Goal: Task Accomplishment & Management: Complete application form

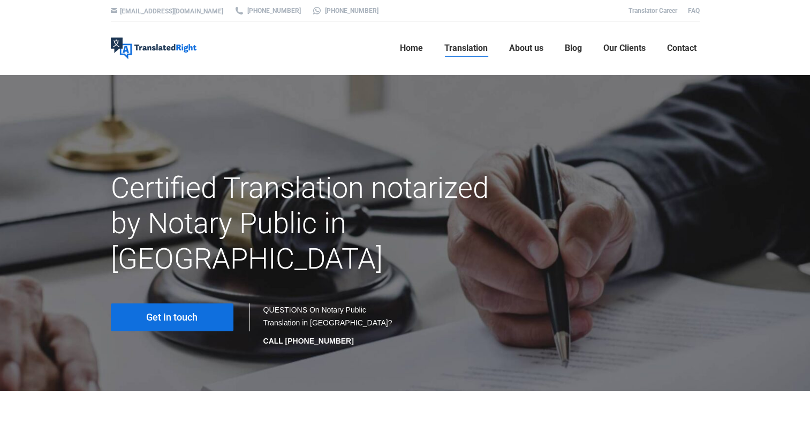
click at [202, 303] on link "Get in touch" at bounding box center [172, 317] width 123 height 28
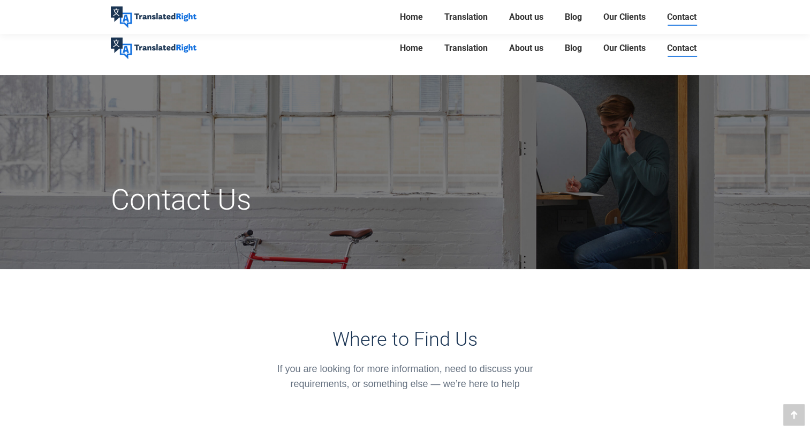
scroll to position [377, 0]
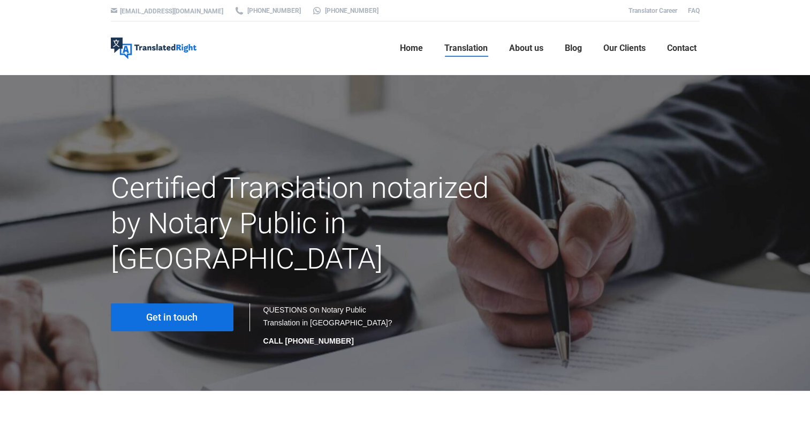
click at [157, 303] on link "Get in touch" at bounding box center [172, 317] width 123 height 28
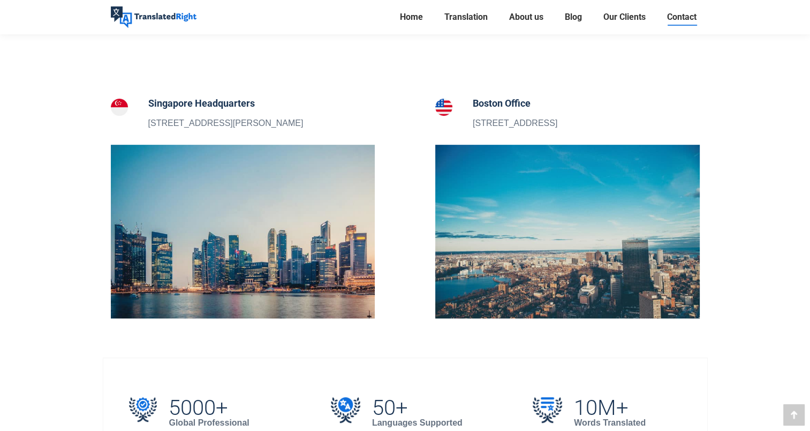
scroll to position [753, 0]
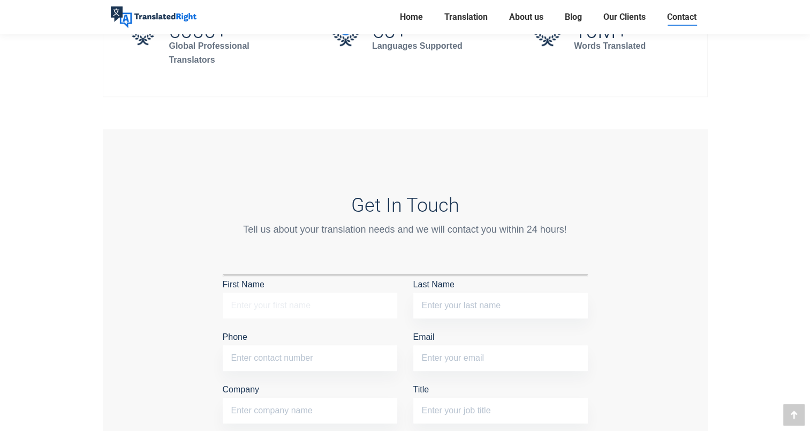
click at [314, 304] on input "First Name" at bounding box center [310, 305] width 175 height 26
type input "[PERSON_NAME] gieli [PERSON_NAME]"
type input "[PERSON_NAME]"
type input "09099406691"
type input "[EMAIL_ADDRESS][DOMAIN_NAME]"
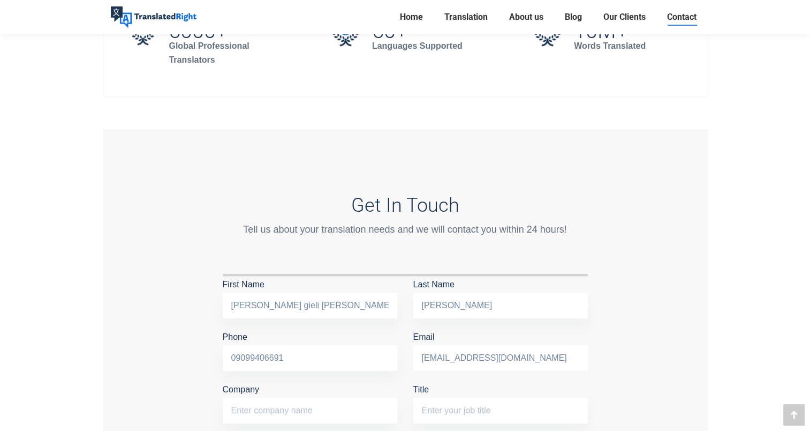
type input "ﾐｽﾞﾎ(みずほ銀行)"
drag, startPoint x: 533, startPoint y: 352, endPoint x: 418, endPoint y: 345, distance: 115.9
click at [418, 345] on input "[EMAIL_ADDRESS][DOMAIN_NAME]" at bounding box center [501, 358] width 175 height 26
type input "[EMAIL_ADDRESS][DOMAIN_NAME]"
click at [304, 406] on input "ﾐｽﾞﾎ(みずほ銀行)" at bounding box center [310, 410] width 175 height 26
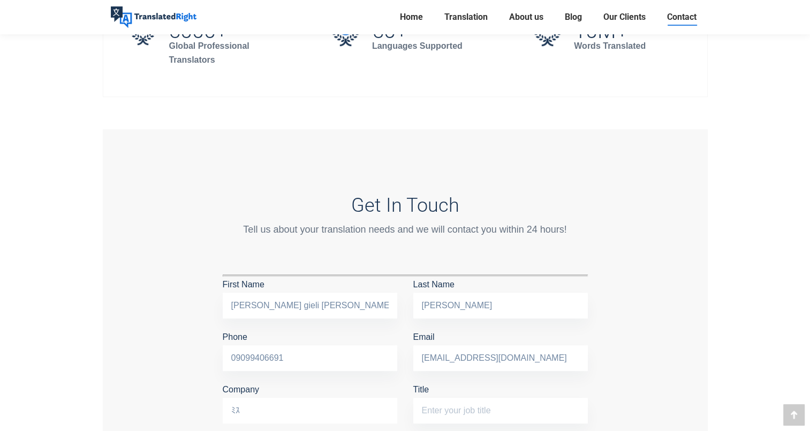
type input "ﾐ"
type input "SIMPLEX CO.,LTD"
click at [429, 405] on input "Title" at bounding box center [501, 410] width 175 height 26
type input "D"
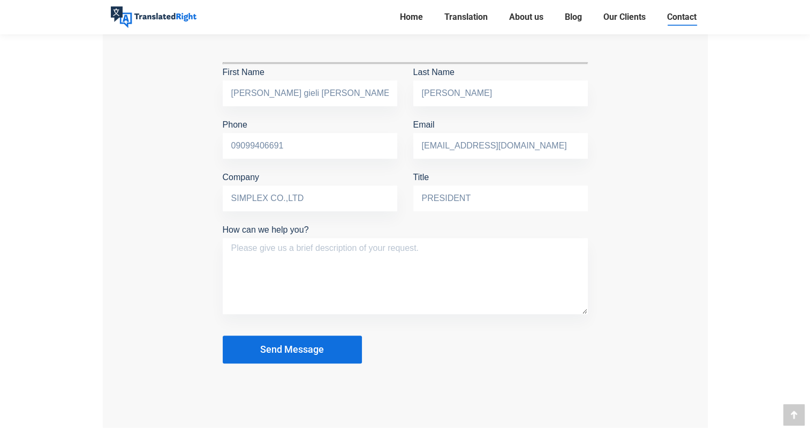
scroll to position [1003, 0]
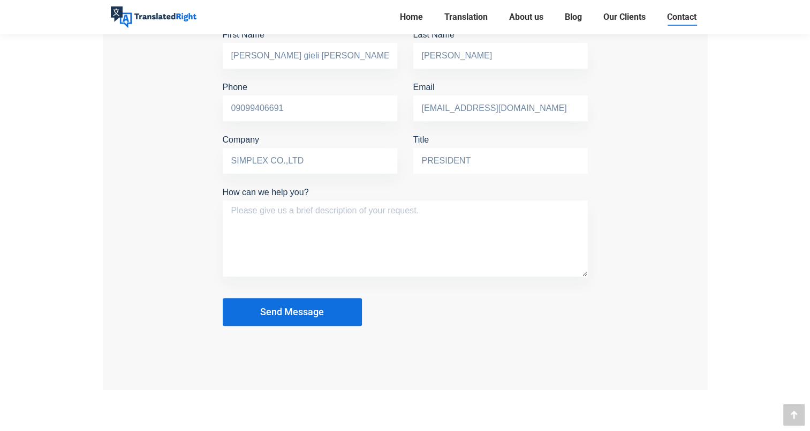
type input "PRESIDENT"
click at [358, 215] on textarea "How can we help you?" at bounding box center [405, 238] width 365 height 76
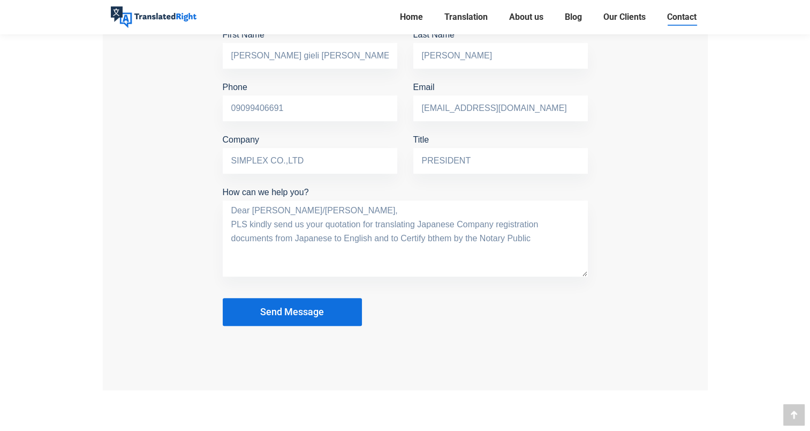
click at [450, 235] on textarea "Dear [PERSON_NAME]/[PERSON_NAME], PLS kindly send us your quotation for transla…" at bounding box center [405, 238] width 365 height 76
click at [285, 251] on textarea "Dear Sir/[PERSON_NAME], PLS kindly send us your quotation for translating Japan…" at bounding box center [405, 238] width 365 height 76
click at [374, 221] on textarea "Dear Sir/[PERSON_NAME], PLS kindly send us your quotation for translating Japan…" at bounding box center [405, 238] width 365 height 76
click at [321, 245] on textarea "Dear Sir/[PERSON_NAME], PLS kindly send us your quotation for gfees and time tr…" at bounding box center [405, 238] width 365 height 76
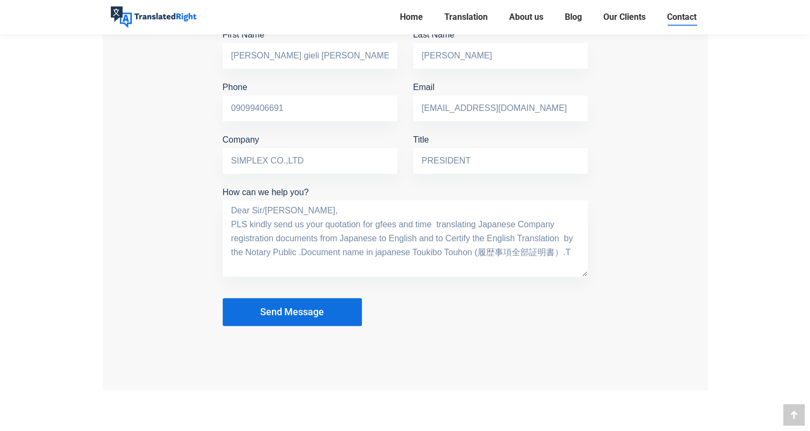
type textarea "Dear Sir/[PERSON_NAME], PLS kindly send us your quotation for gfees and time tr…"
click at [232, 107] on input "09099406691" at bounding box center [310, 108] width 175 height 26
type input "[PHONE_NUMBER]"
click at [572, 252] on textarea "Dear Sir/[PERSON_NAME], PLS kindly send us your quotation for gfees and time tr…" at bounding box center [405, 238] width 365 height 76
click at [319, 317] on button "Send Message" at bounding box center [292, 312] width 139 height 28
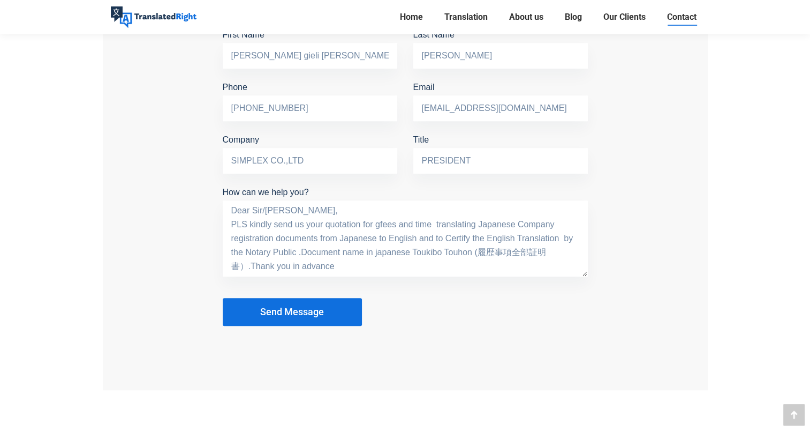
click at [378, 225] on textarea "Dear Sir/[PERSON_NAME], PLS kindly send us your quotation for gfees and time tr…" at bounding box center [405, 238] width 365 height 76
type textarea "Dear [PERSON_NAME]/[PERSON_NAME], PLS kindly send us your quotation for fees an…"
click at [311, 321] on button "Send Message" at bounding box center [292, 312] width 139 height 28
click at [309, 313] on span "Send Message" at bounding box center [292, 311] width 64 height 11
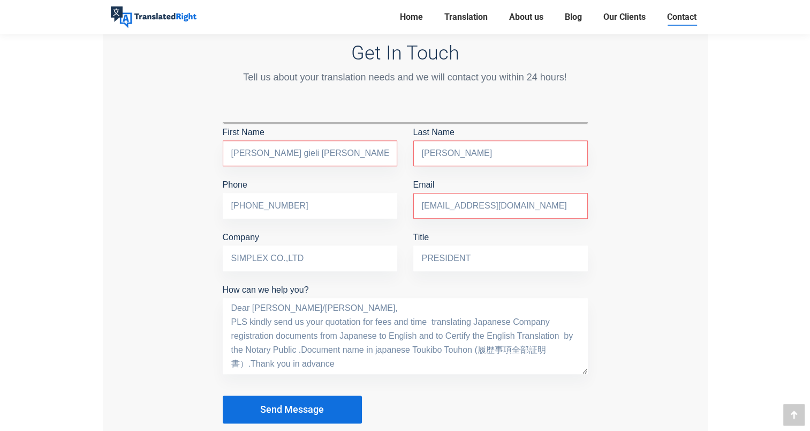
scroll to position [897, 0]
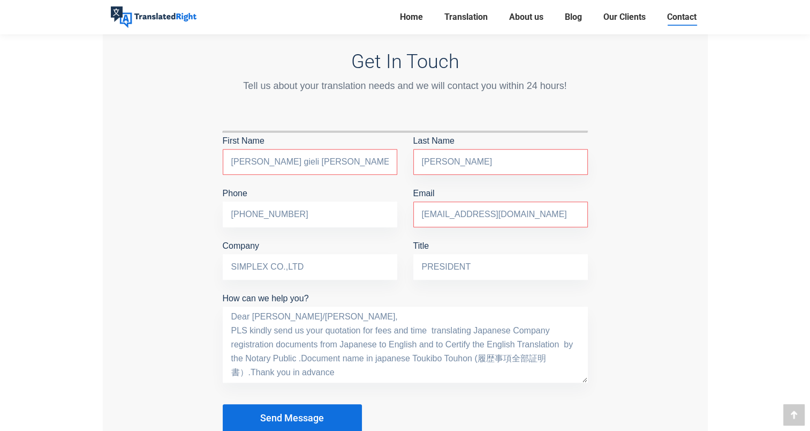
click at [303, 152] on input "[PERSON_NAME] gieli [PERSON_NAME]" at bounding box center [310, 162] width 175 height 26
type input "[PERSON_NAME] gieli [PERSON_NAME]"
type input "[PERSON_NAME]"
type input "[PHONE_NUMBER]"
type input "[EMAIL_ADDRESS][DOMAIN_NAME]"
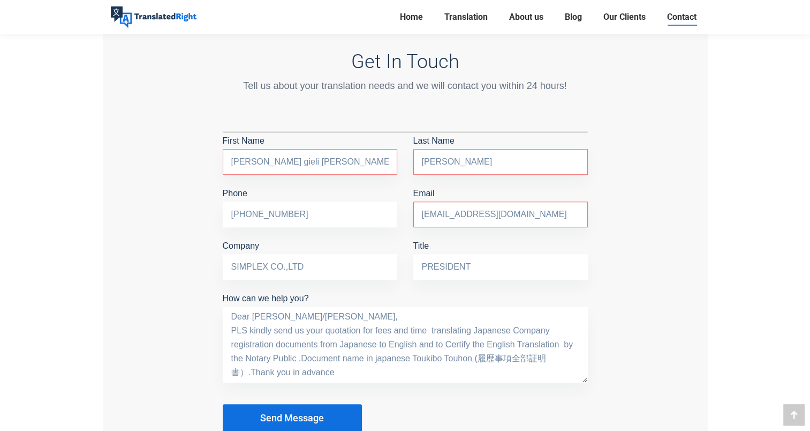
type input "SIMPLEX CO.,LTD"
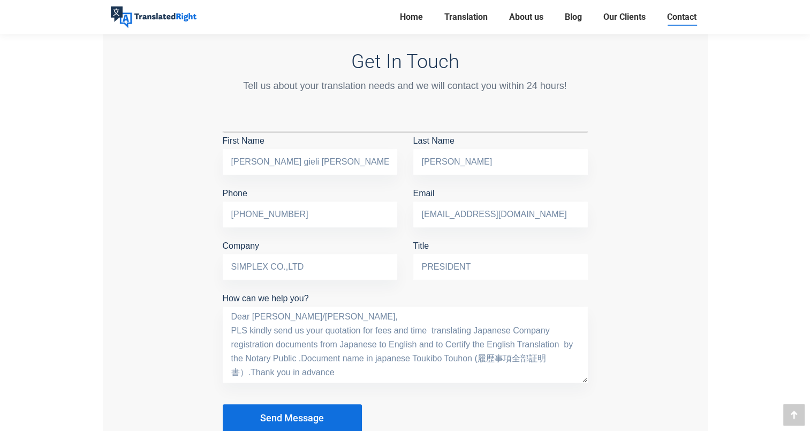
click at [426, 264] on input "PRESIDENT" at bounding box center [501, 267] width 175 height 26
type input "President"
click at [403, 326] on textarea "Dear [PERSON_NAME]/[PERSON_NAME], PLS kindly send us your quotation for fees an…" at bounding box center [405, 344] width 365 height 76
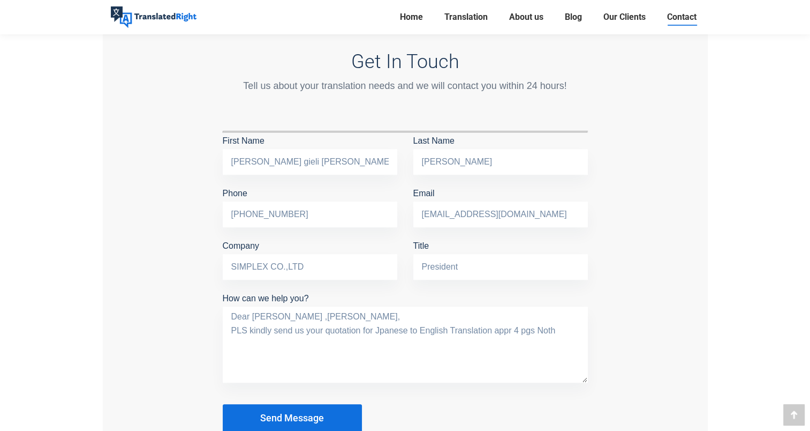
click at [381, 329] on textarea "Dear [PERSON_NAME] ,[PERSON_NAME], PLS kindly send us your quotation for Jpanes…" at bounding box center [405, 344] width 365 height 76
click at [376, 328] on textarea "Dear [PERSON_NAME] ,[PERSON_NAME], PLS kindly send us your quotation for Japane…" at bounding box center [405, 344] width 365 height 76
click at [305, 345] on textarea "Dear [PERSON_NAME] ,Madam, PLS kindly send us your quotation for Company Regist…" at bounding box center [405, 344] width 365 height 76
click at [375, 327] on textarea "Dear [PERSON_NAME] ,Madam, PLS kindly send us your quotation for Company Regist…" at bounding box center [405, 344] width 365 height 76
click at [311, 341] on textarea "Dear [PERSON_NAME] ,[PERSON_NAME], PLS kindly send us your quotation for Transl…" at bounding box center [405, 344] width 365 height 76
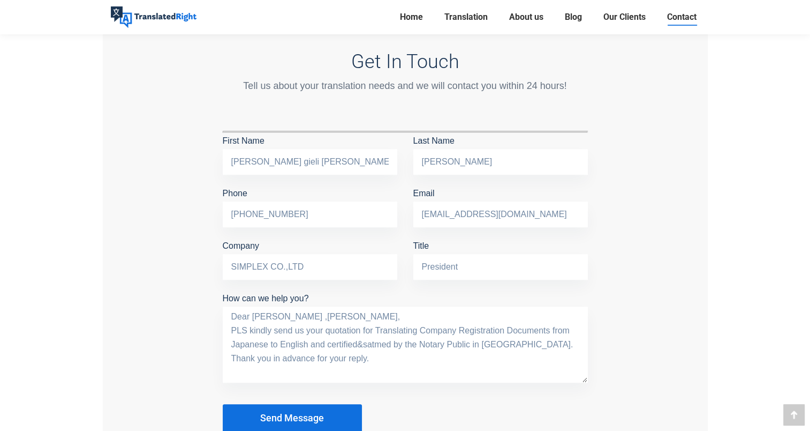
drag, startPoint x: 346, startPoint y: 357, endPoint x: 230, endPoint y: 314, distance: 123.2
click at [230, 314] on textarea "Dear [PERSON_NAME] ,[PERSON_NAME], PLS kindly send us your quotation for Transl…" at bounding box center [405, 344] width 365 height 76
click at [553, 330] on textarea "Dear [PERSON_NAME] ,[PERSON_NAME], PLS kindly send us your quotation for Transl…" at bounding box center [405, 344] width 365 height 76
drag, startPoint x: 484, startPoint y: 356, endPoint x: 231, endPoint y: 315, distance: 256.1
click at [231, 315] on textarea "Dear [PERSON_NAME] ,[PERSON_NAME], PLS kindly send us your quotation for Transl…" at bounding box center [405, 344] width 365 height 76
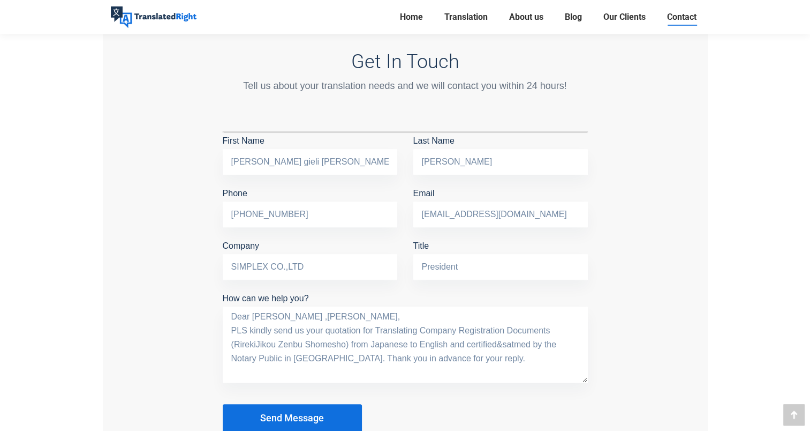
type textarea "Dear [PERSON_NAME] ,[PERSON_NAME], PLS kindly send us your quotation for Transl…"
click at [327, 329] on textarea "Dear [PERSON_NAME] ,[PERSON_NAME], PLS kindly send us your quotation for Transl…" at bounding box center [405, 344] width 365 height 76
click at [317, 412] on span "Send Message" at bounding box center [292, 417] width 64 height 11
